Goal: Navigation & Orientation: Find specific page/section

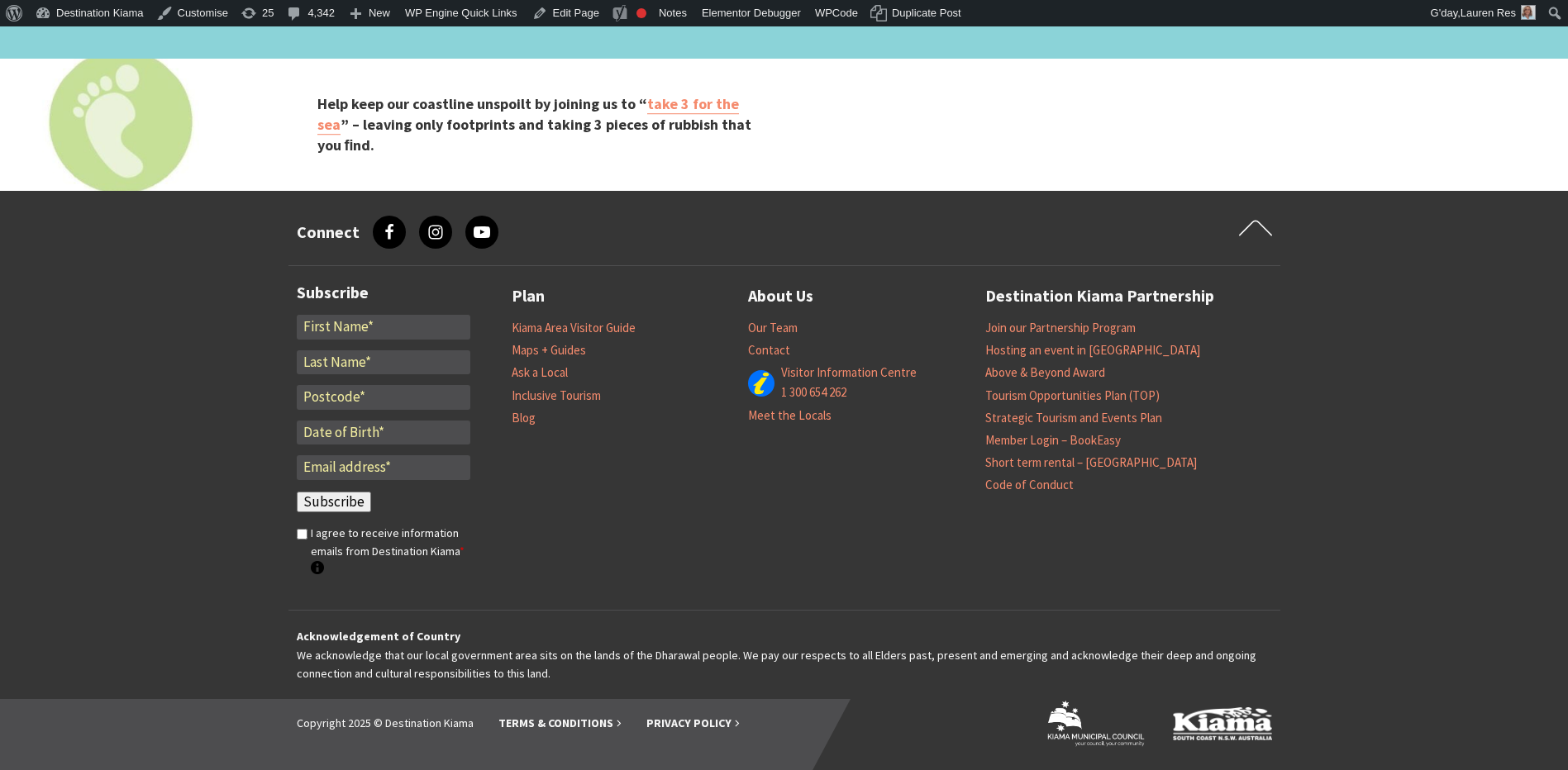
scroll to position [5242, 0]
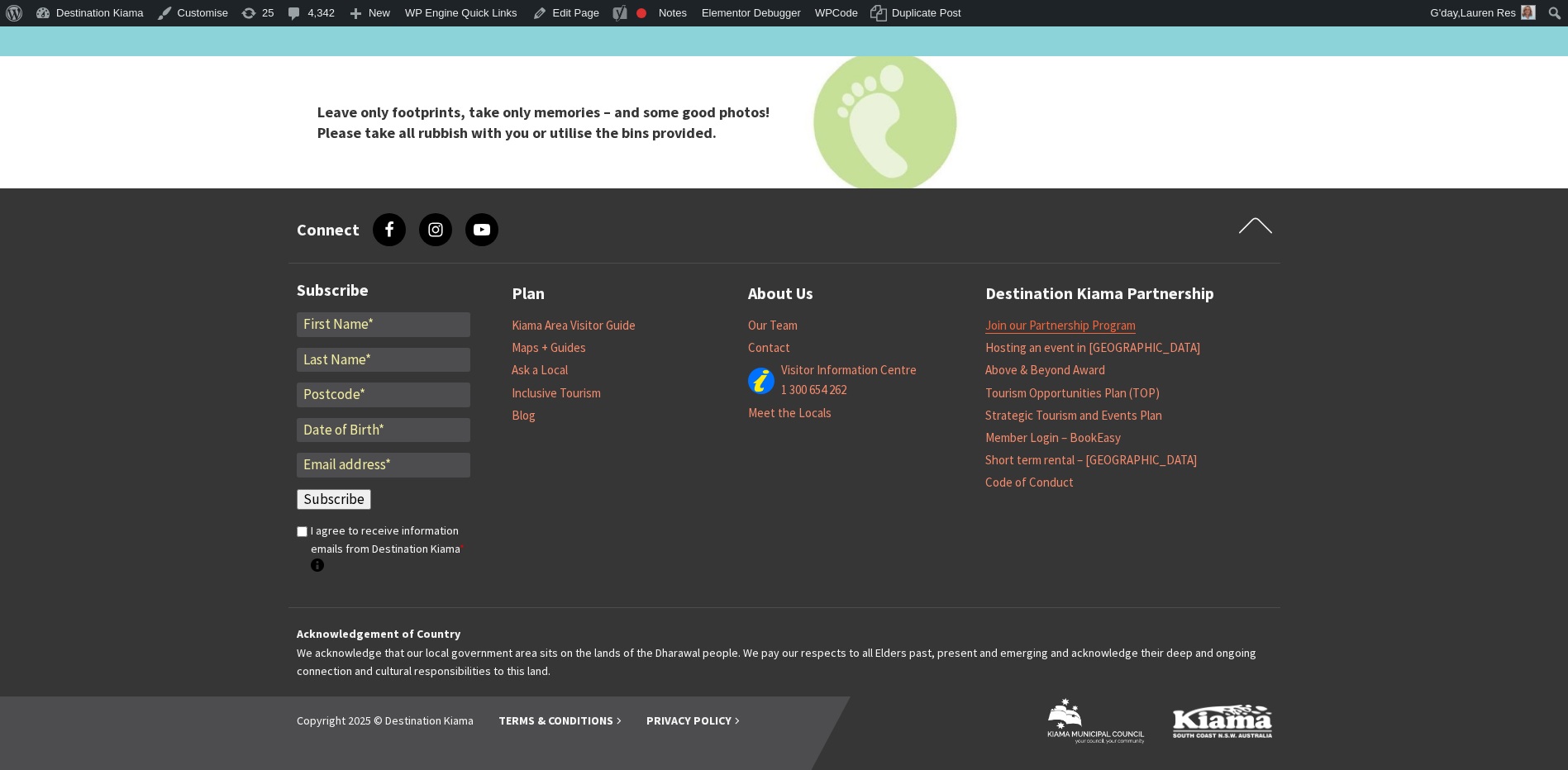
click at [1035, 324] on link "Join our Partnership Program" at bounding box center [1060, 325] width 150 height 17
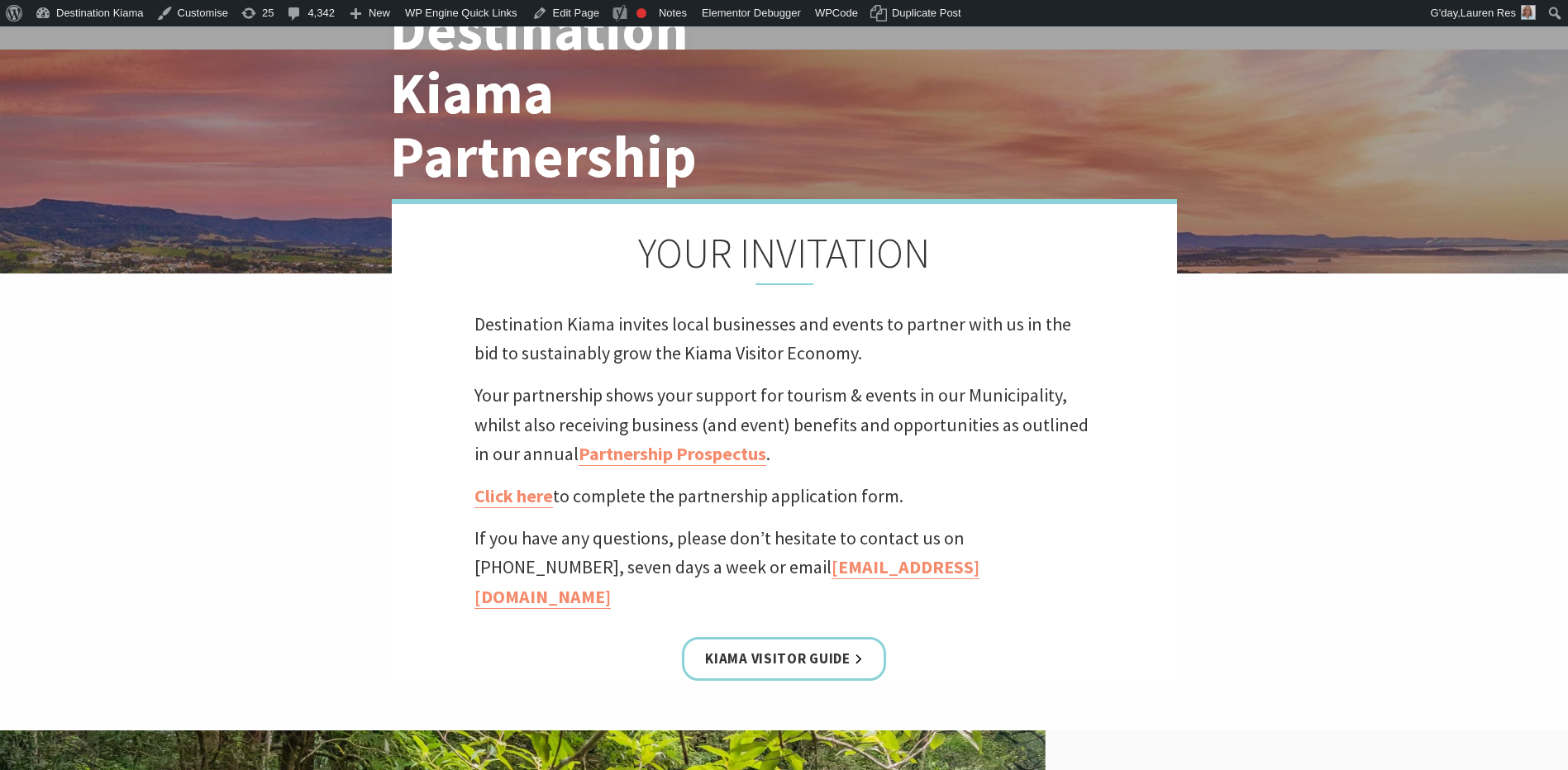
scroll to position [413, 0]
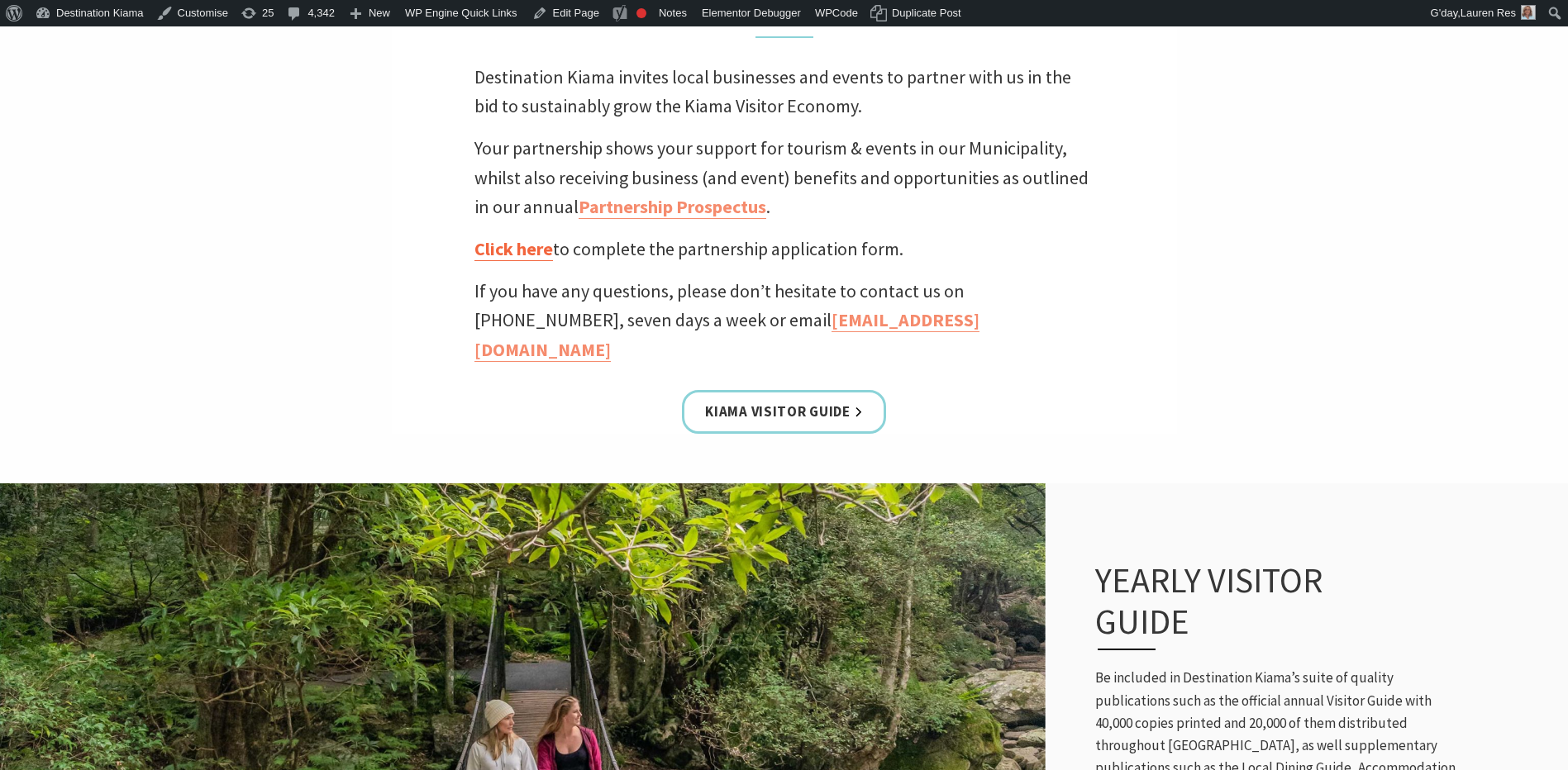
click at [519, 249] on link "Click here" at bounding box center [514, 249] width 79 height 24
